Goal: Information Seeking & Learning: Learn about a topic

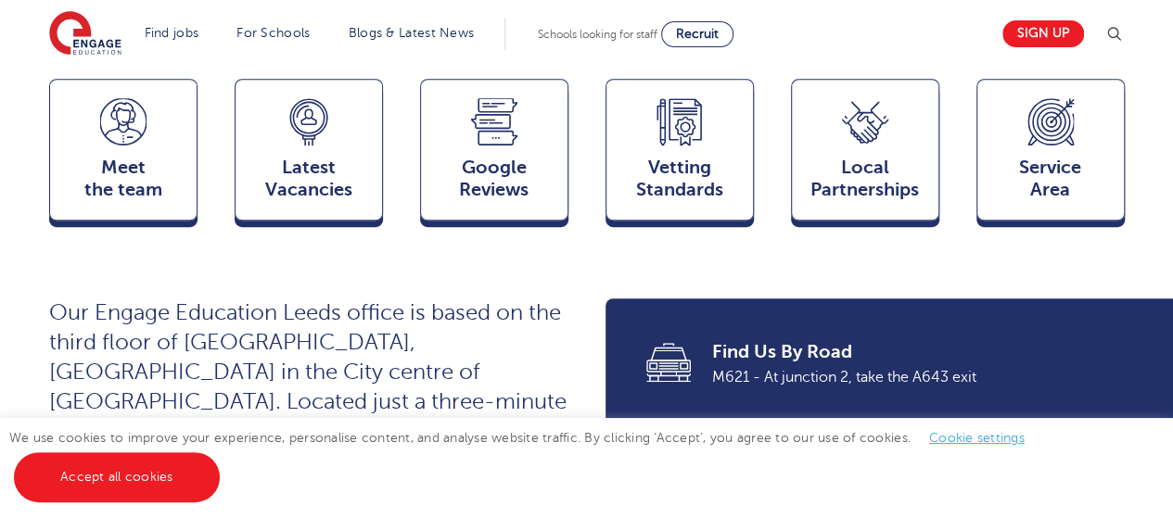
scroll to position [480, 0]
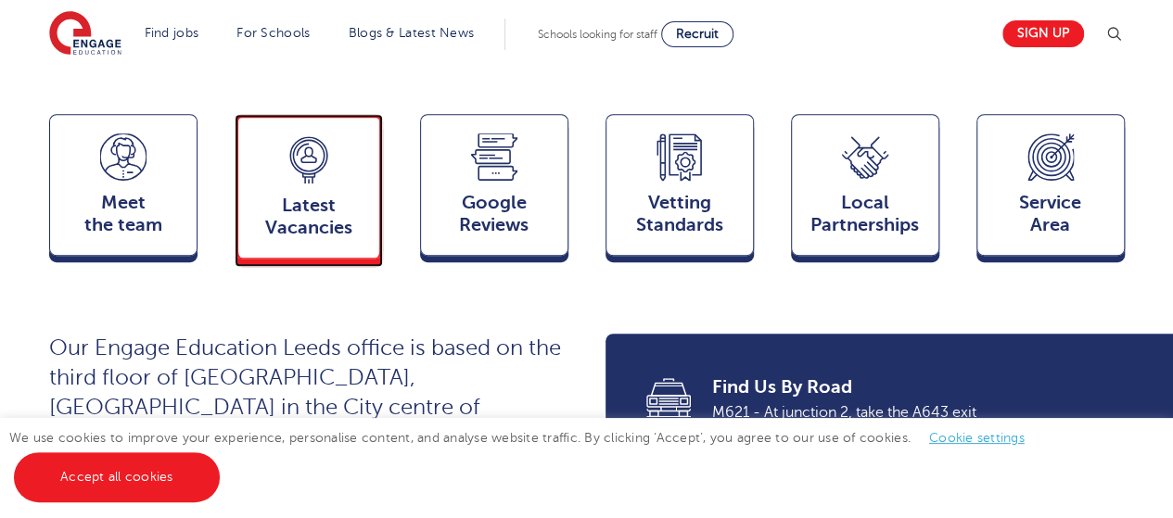
click at [300, 197] on span "Latest Vacancies" at bounding box center [309, 217] width 122 height 44
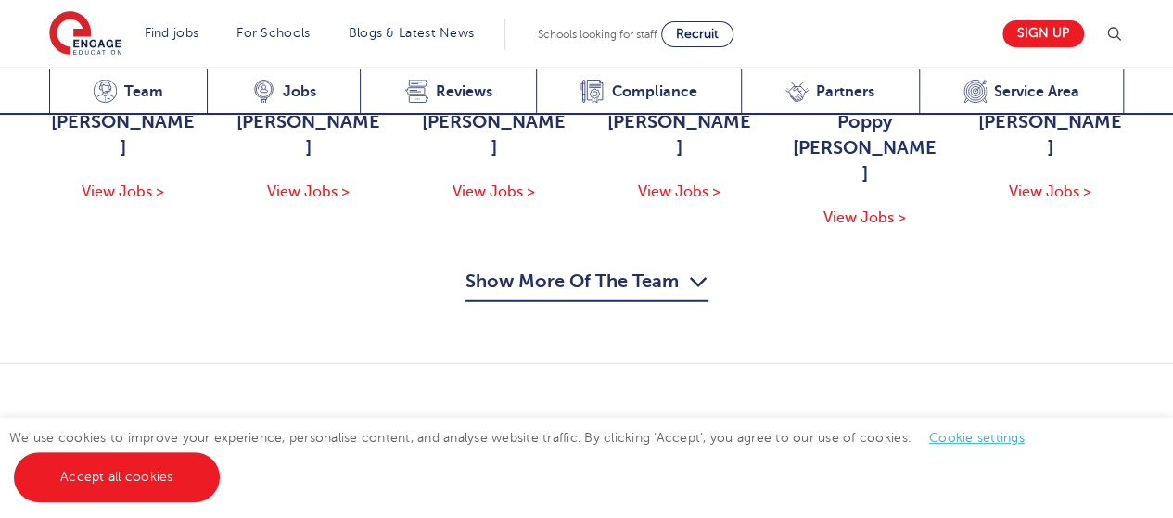
scroll to position [2410, 0]
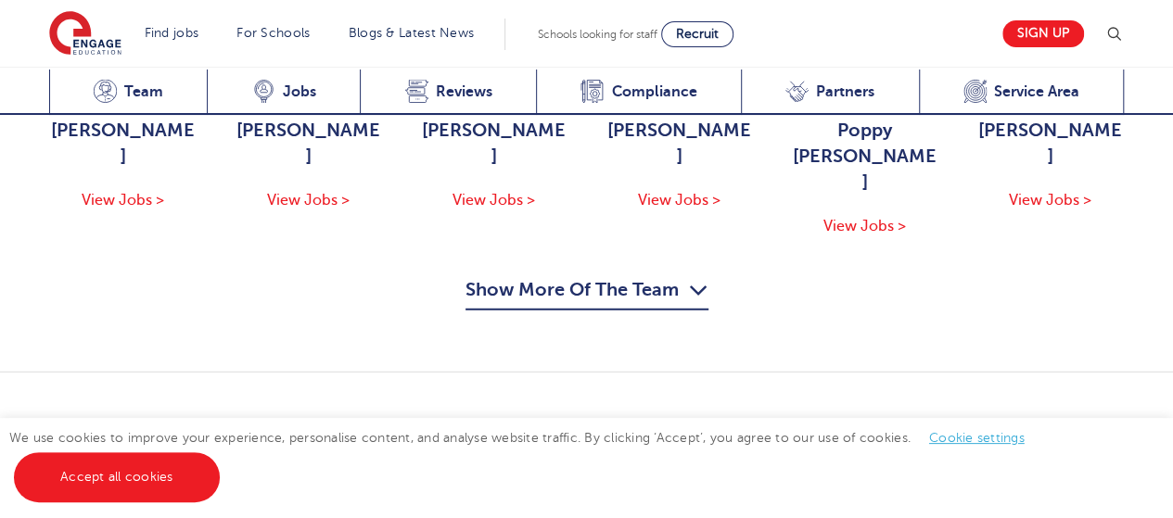
click at [1025, 451] on link "View Vacancies in [GEOGRAPHIC_DATA]" at bounding box center [979, 475] width 292 height 48
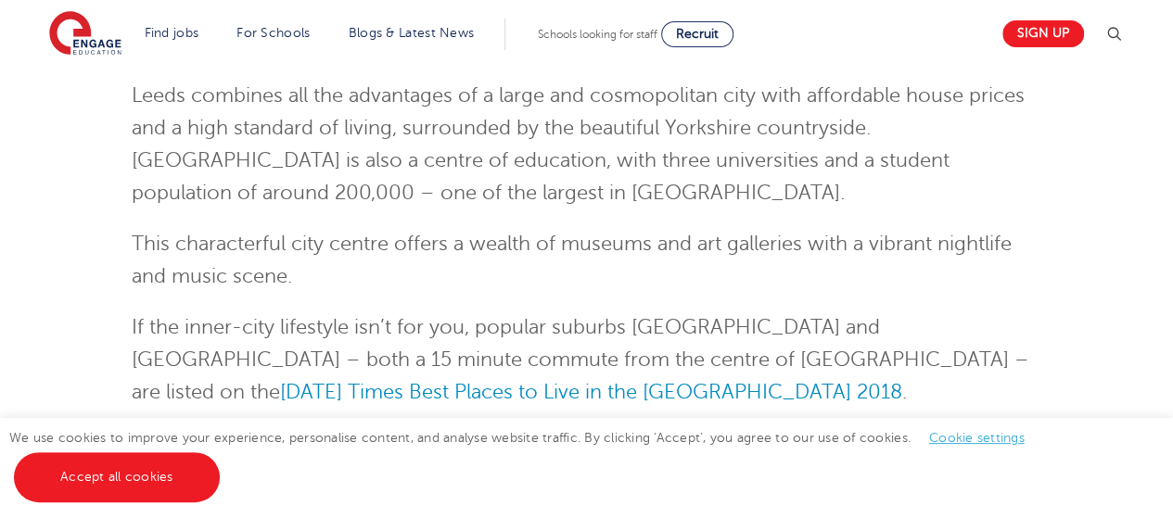
scroll to position [257, 0]
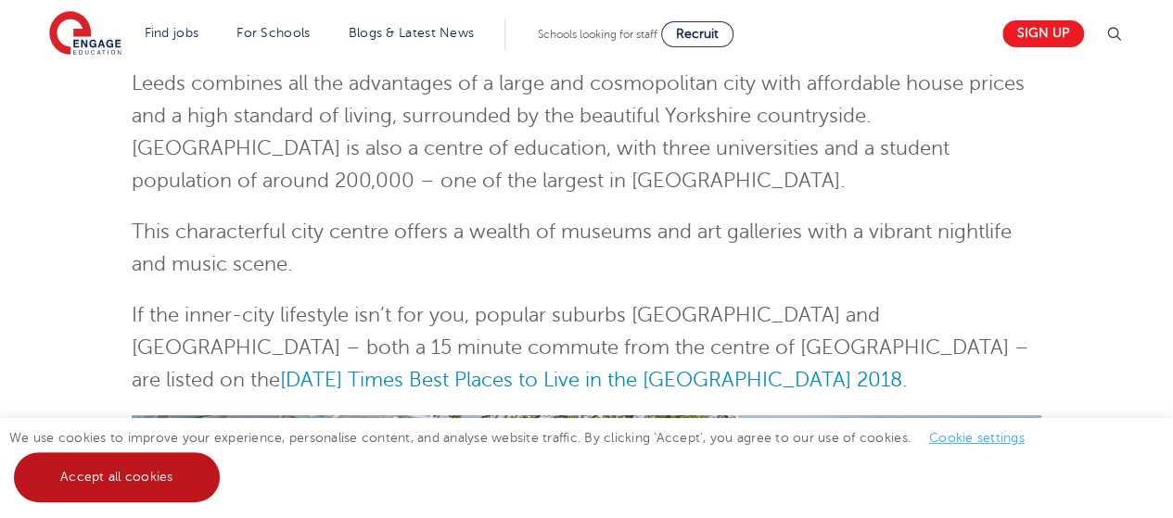
click at [176, 475] on link "Accept all cookies" at bounding box center [117, 477] width 206 height 50
